Goal: Find specific fact: Find specific fact

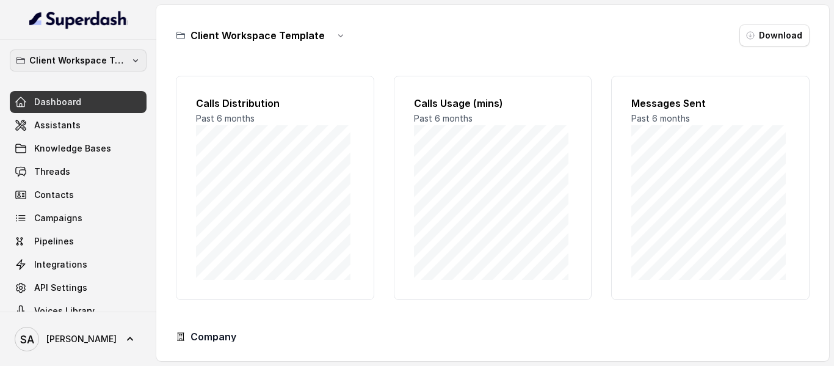
click at [89, 51] on button "Client Workspace Template" at bounding box center [78, 60] width 137 height 22
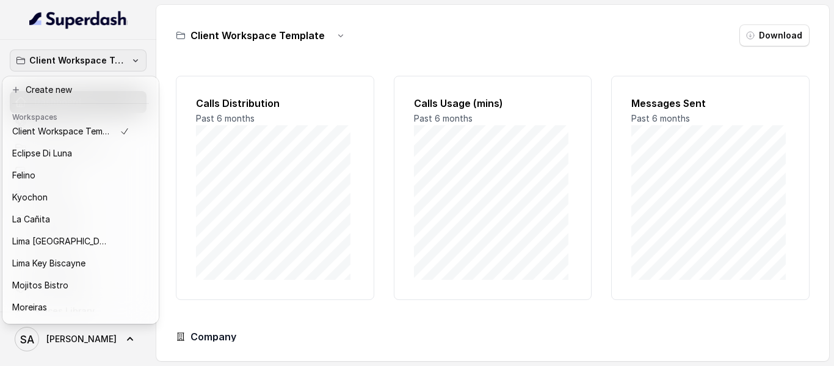
scroll to position [121, 0]
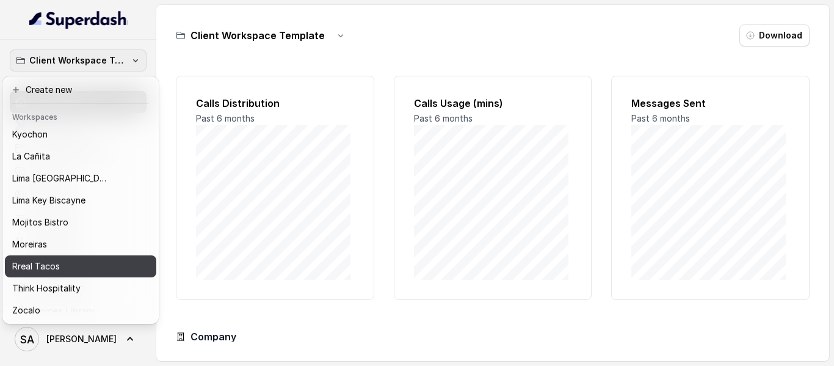
click at [59, 259] on p "Rreal Tacos" at bounding box center [36, 266] width 48 height 15
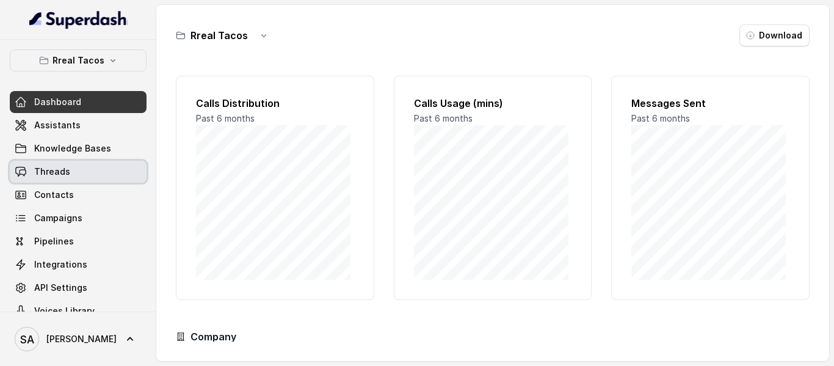
click at [66, 172] on span "Threads" at bounding box center [52, 171] width 36 height 12
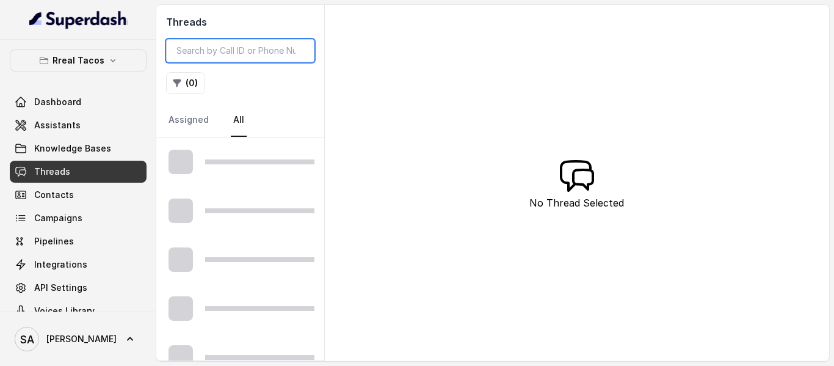
click at [258, 50] on input "search" at bounding box center [240, 50] width 148 height 23
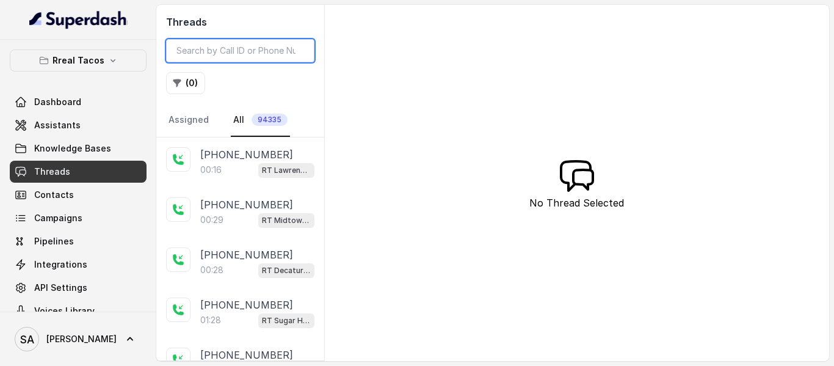
paste input "(404) 482-2738‬"
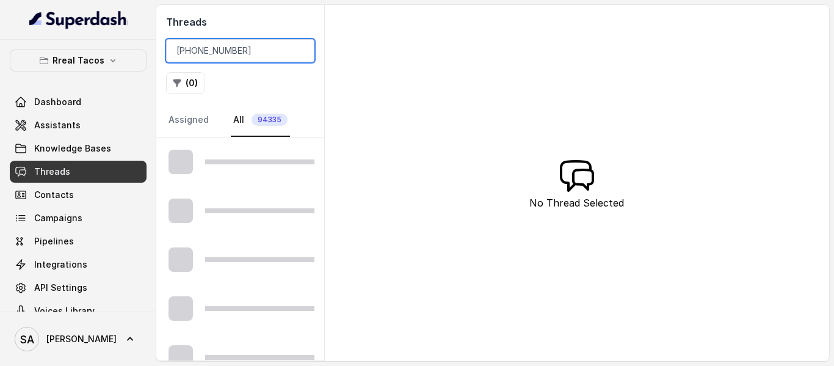
click at [179, 50] on input "(404) 482-2738‬" at bounding box center [240, 50] width 148 height 23
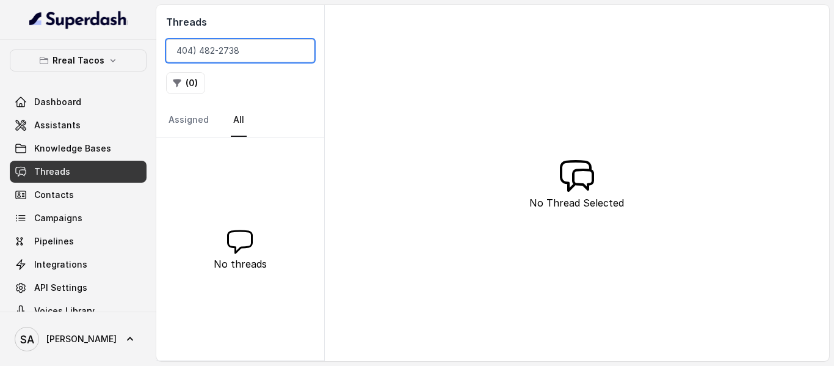
drag, startPoint x: 198, startPoint y: 51, endPoint x: 209, endPoint y: 51, distance: 10.4
click at [198, 51] on input "404) 482-2738‬" at bounding box center [240, 50] width 148 height 23
click at [215, 50] on input "404482-2738‬" at bounding box center [240, 50] width 148 height 23
click at [178, 48] on input "4044822738‬" at bounding box center [240, 50] width 148 height 23
click at [262, 51] on input "+14044822738‬" at bounding box center [240, 50] width 148 height 23
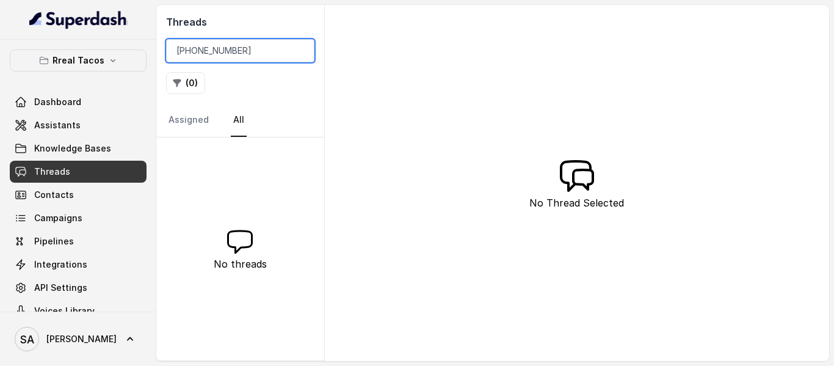
drag, startPoint x: 216, startPoint y: 50, endPoint x: 121, endPoint y: 50, distance: 94.6
click at [121, 50] on div "Rreal Tacos Dashboard Assistants Knowledge Bases Threads Contacts Campaigns Pip…" at bounding box center [417, 183] width 834 height 366
drag, startPoint x: 217, startPoint y: 52, endPoint x: 70, endPoint y: 52, distance: 147.1
click at [70, 52] on div "Rreal Tacos Dashboard Assistants Knowledge Bases Threads Contacts Campaigns Pip…" at bounding box center [417, 183] width 834 height 366
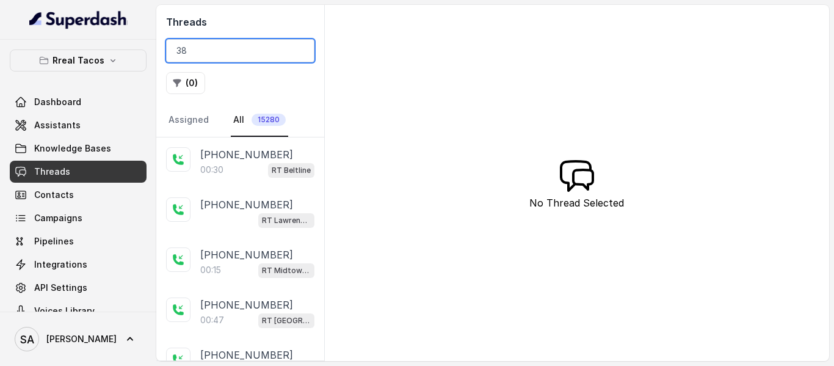
click at [178, 54] on input "38" at bounding box center [240, 50] width 148 height 23
drag, startPoint x: 247, startPoint y: 48, endPoint x: 79, endPoint y: 60, distance: 168.3
click at [81, 60] on div "Rreal Tacos Dashboard Assistants Knowledge Bases Threads Contacts Campaigns Pip…" at bounding box center [417, 183] width 834 height 366
paste input "(404) 482-2738‬"
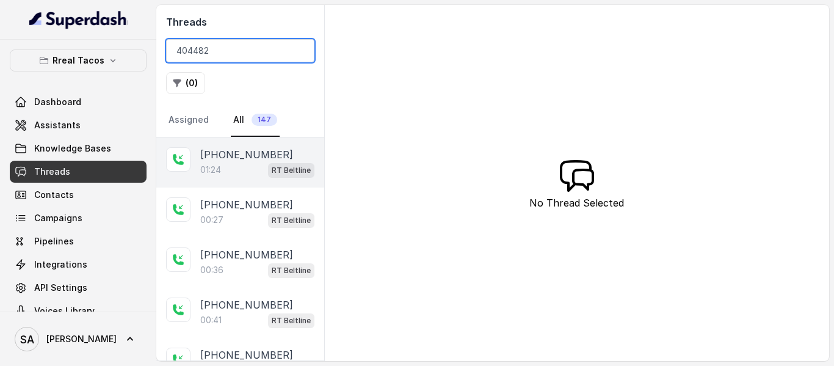
type input "404482"
click at [240, 181] on div "+14044822738 01:24 RT Beltline" at bounding box center [240, 162] width 168 height 50
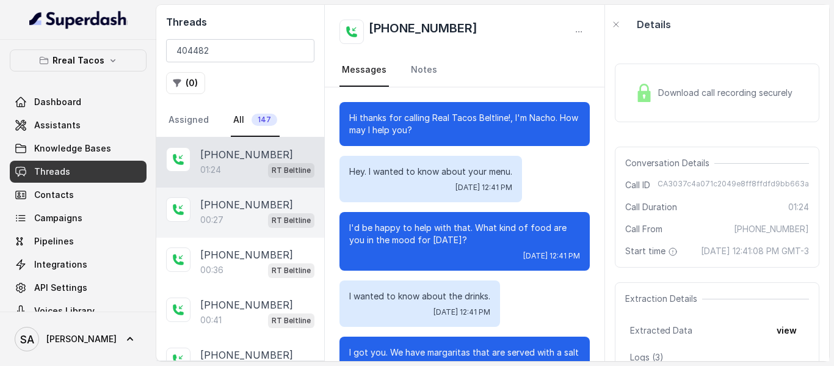
click at [211, 207] on p "[PHONE_NUMBER]" at bounding box center [246, 204] width 93 height 15
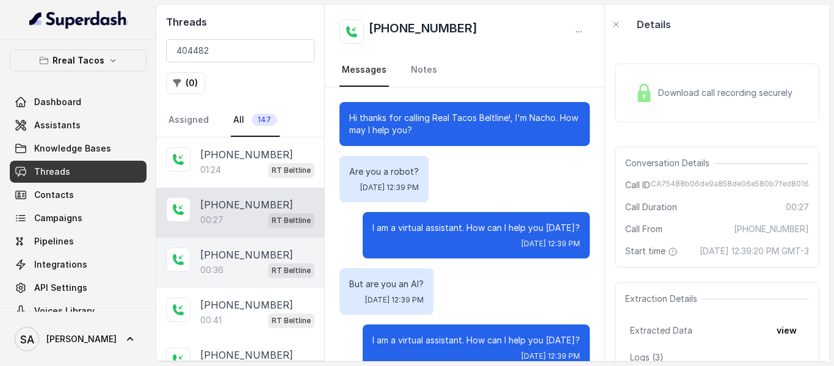
click at [231, 253] on p "[PHONE_NUMBER]" at bounding box center [246, 254] width 93 height 15
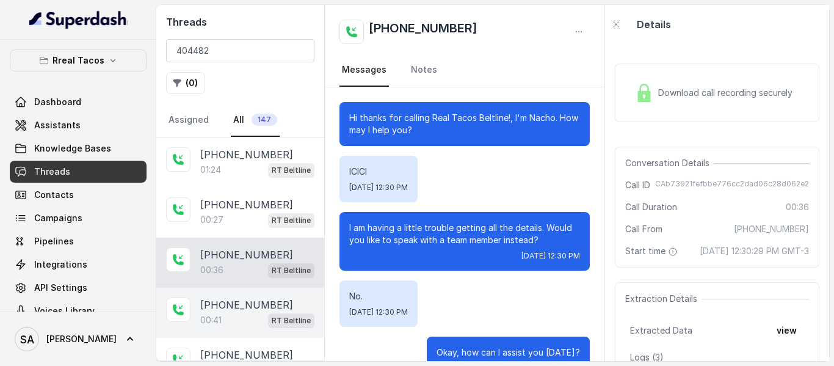
click at [227, 300] on p "[PHONE_NUMBER]" at bounding box center [246, 304] width 93 height 15
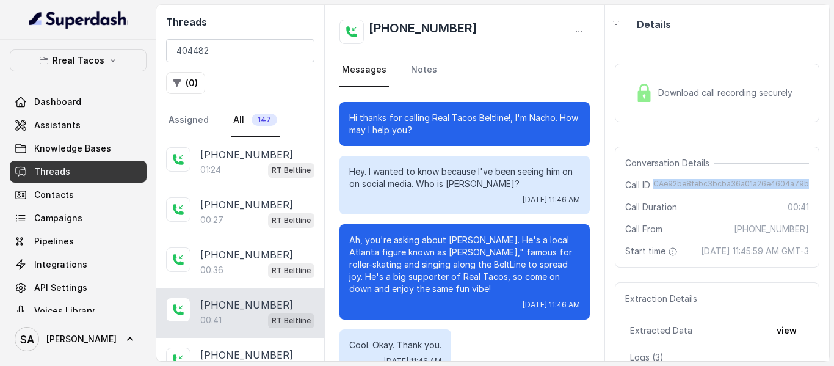
drag, startPoint x: 651, startPoint y: 183, endPoint x: 808, endPoint y: 173, distance: 156.6
click at [807, 173] on div "Conversation Details Call ID CAe92be8febc3bcba36a01a26e4604a79b Call Duration 0…" at bounding box center [717, 207] width 205 height 121
copy span "CAe92be8febc3bcba36a01a26e4604a79b"
click at [88, 63] on p "Rreal Tacos" at bounding box center [79, 60] width 52 height 15
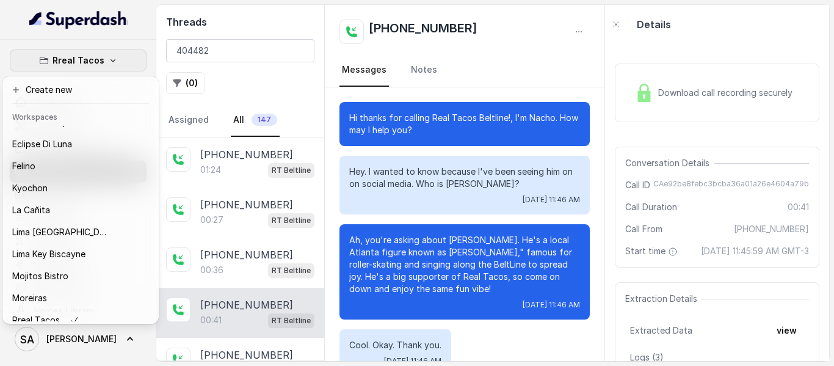
scroll to position [121, 0]
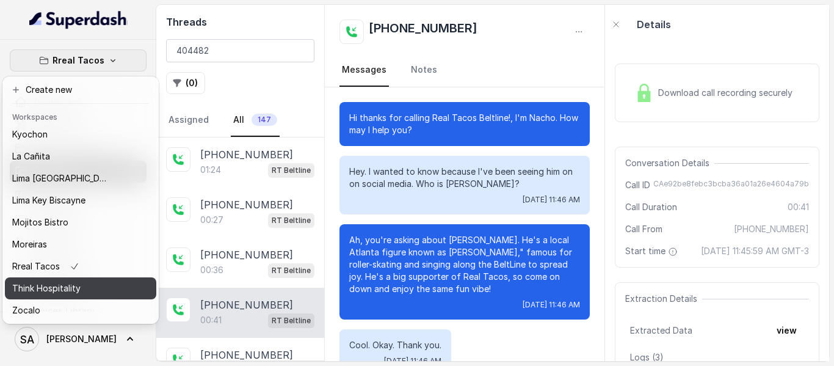
click at [90, 281] on div "Think Hospitality" at bounding box center [61, 288] width 98 height 15
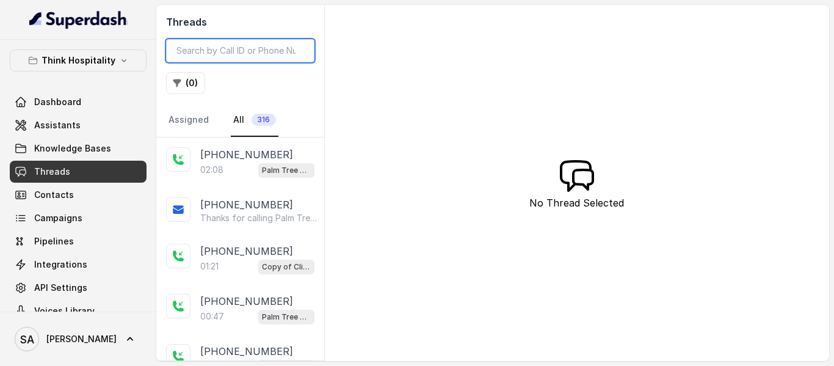
click at [231, 56] on input "search" at bounding box center [240, 50] width 148 height 23
paste input "CAc7d1f8ffba8946300e012656ecdbd1b8"
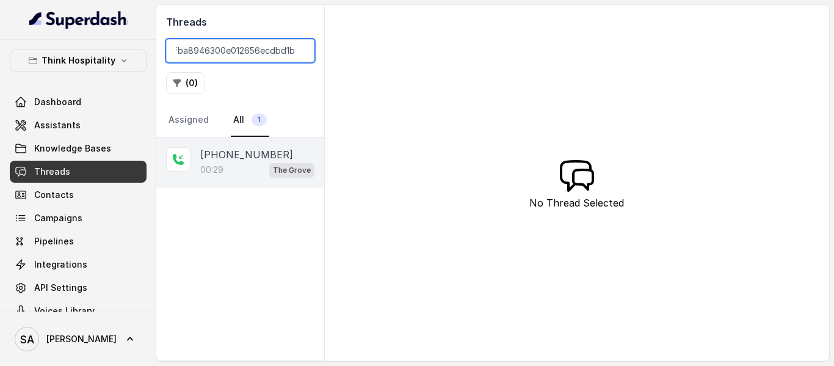
type input "CAc7d1f8ffba8946300e012656ecdbd1b8"
click at [230, 162] on div "00:29 The Grove" at bounding box center [257, 170] width 114 height 16
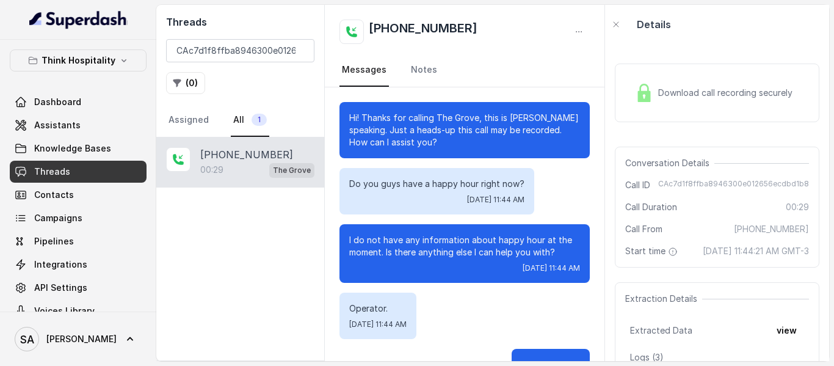
scroll to position [105, 0]
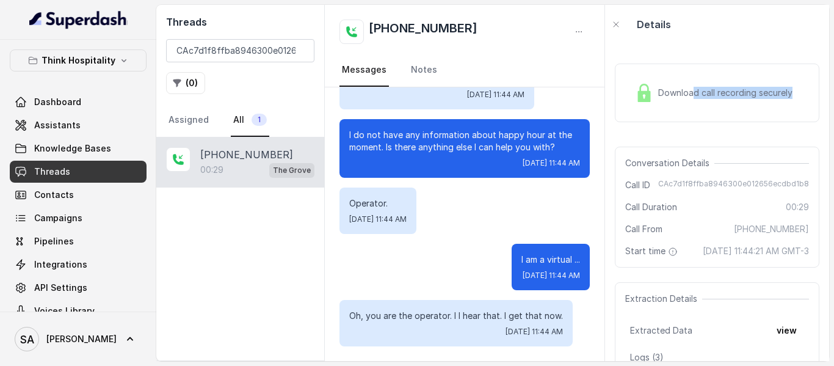
click at [695, 92] on span "Download call recording securely" at bounding box center [727, 93] width 139 height 12
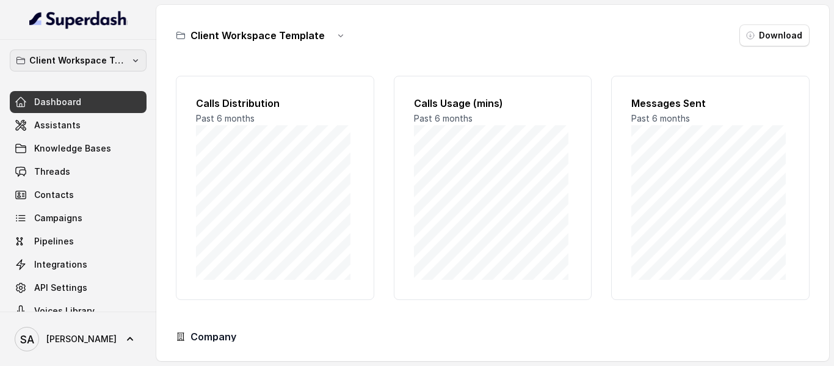
click at [44, 54] on p "Client Workspace Template" at bounding box center [78, 60] width 98 height 15
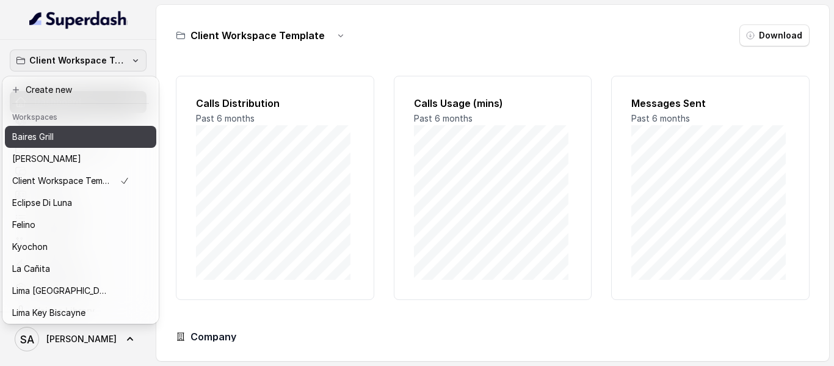
click at [56, 135] on div "Baires Grill" at bounding box center [70, 136] width 117 height 15
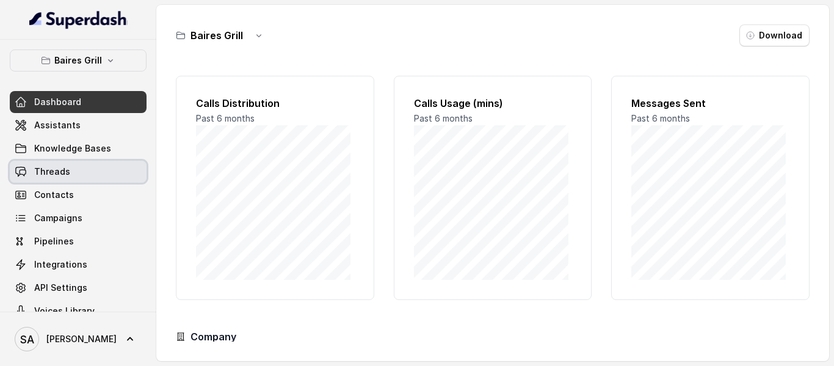
click at [69, 177] on link "Threads" at bounding box center [78, 172] width 137 height 22
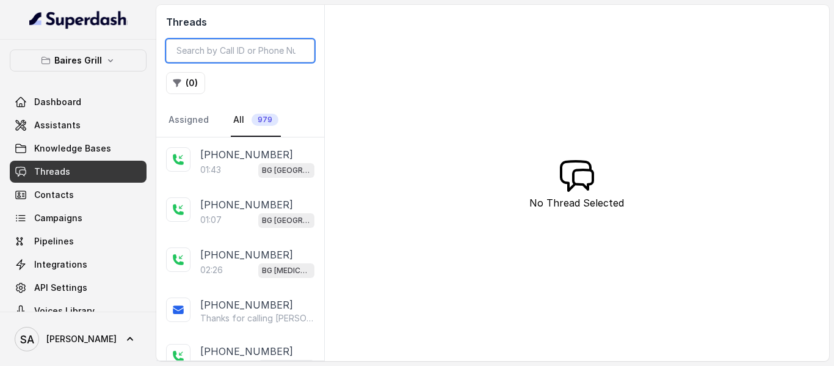
click at [209, 45] on input "search" at bounding box center [240, 50] width 148 height 23
paste input "CAf0673f34b0710a190572fb1220c89f08"
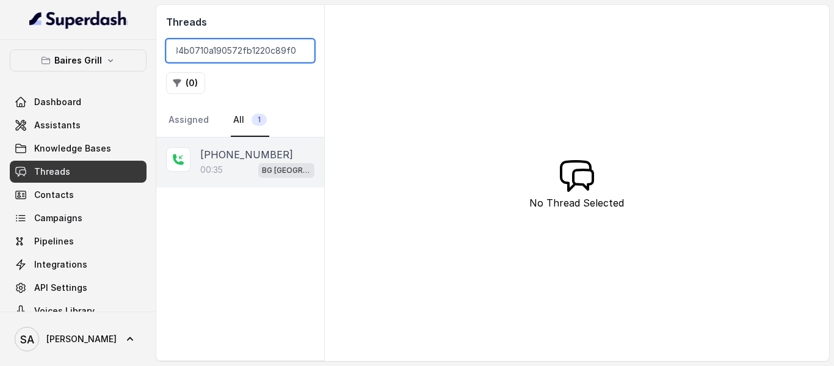
type input "CAf0673f34b0710a190572fb1220c89f08"
click at [248, 164] on div "00:35 [GEOGRAPHIC_DATA]" at bounding box center [257, 170] width 114 height 16
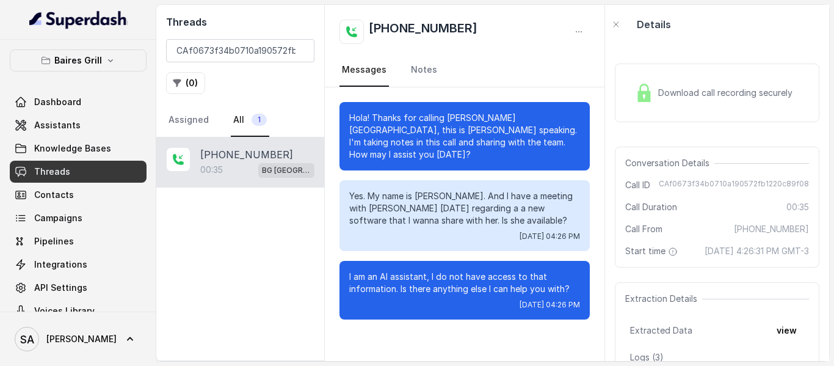
click at [655, 98] on div "Download call recording securely" at bounding box center [713, 93] width 167 height 28
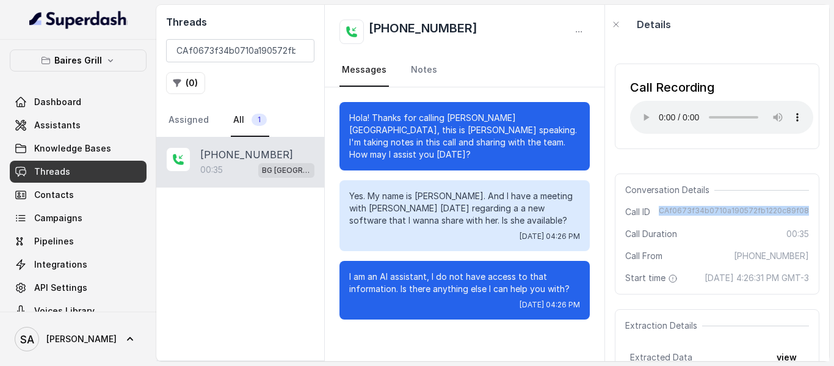
drag, startPoint x: 659, startPoint y: 210, endPoint x: 803, endPoint y: 210, distance: 144.1
click at [803, 210] on div "Conversation Details Call ID CAf0673f34b0710a190572fb1220c89f08 Call Duration 0…" at bounding box center [717, 233] width 205 height 121
copy span "CAf0673f34b0710a190572fb1220c89f08"
